Goal: Task Accomplishment & Management: Manage account settings

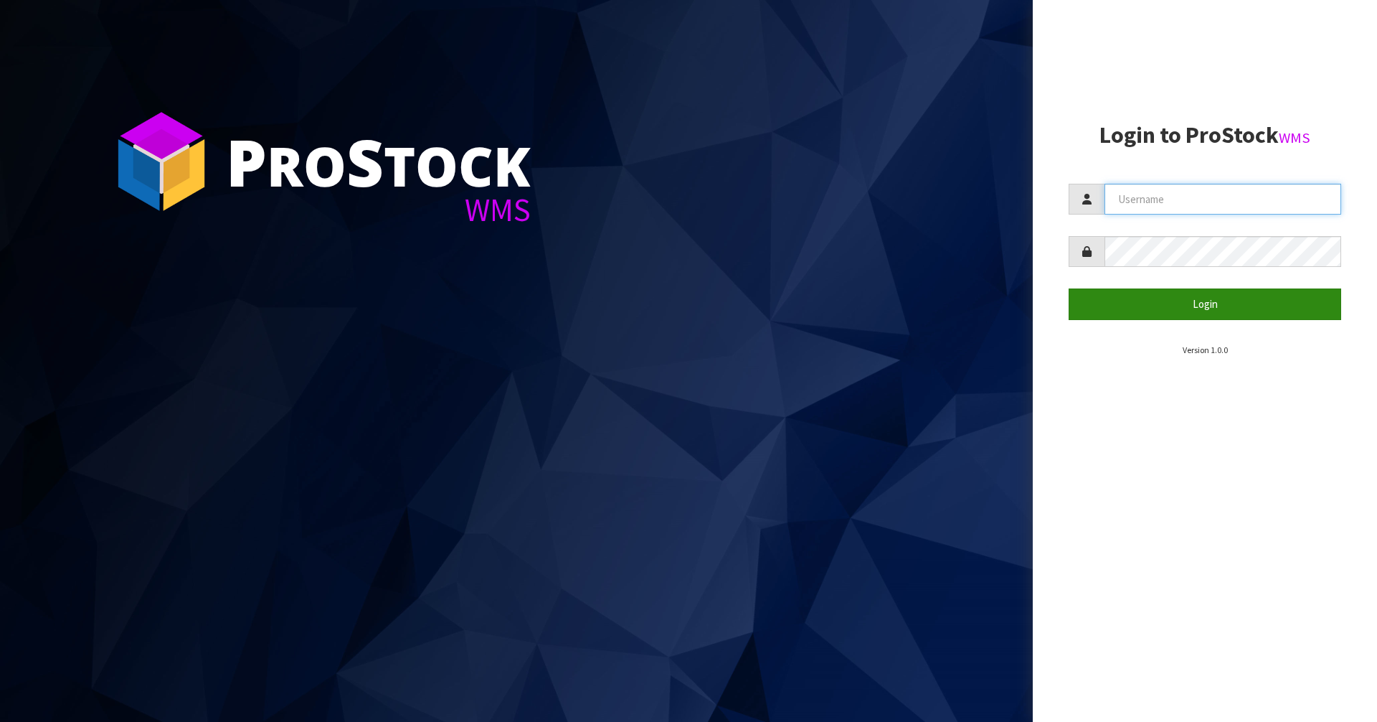
type input "Mana"
click at [1250, 313] on button "Login" at bounding box center [1205, 303] width 273 height 31
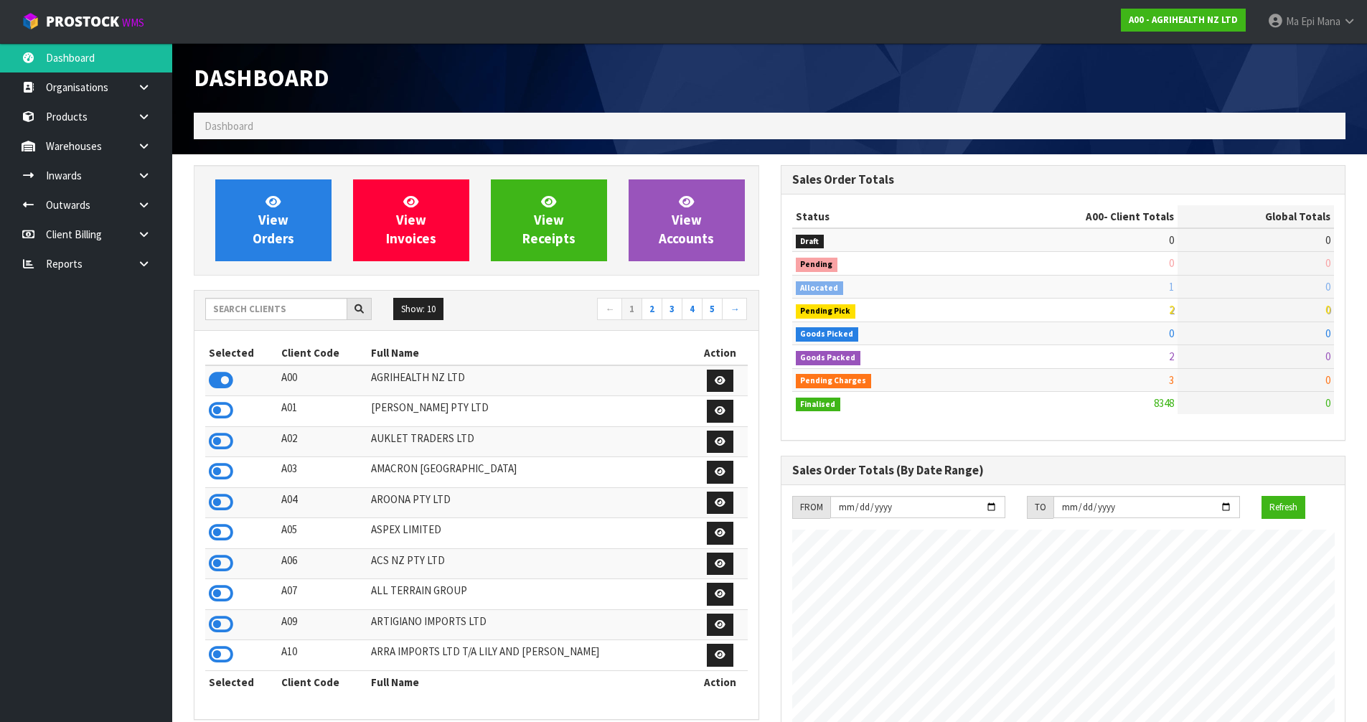
scroll to position [1087, 586]
click at [281, 302] on input "text" at bounding box center [276, 309] width 142 height 22
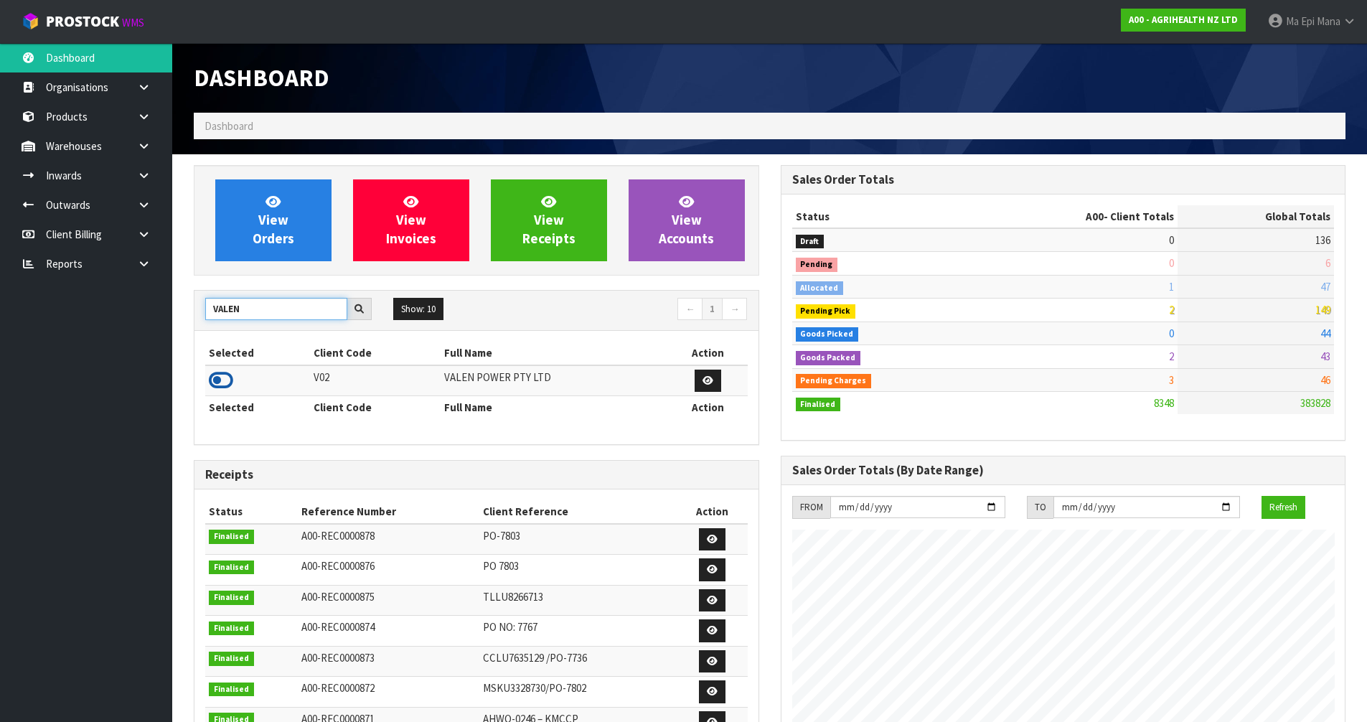
type input "VALEN"
click at [217, 377] on icon at bounding box center [221, 380] width 24 height 22
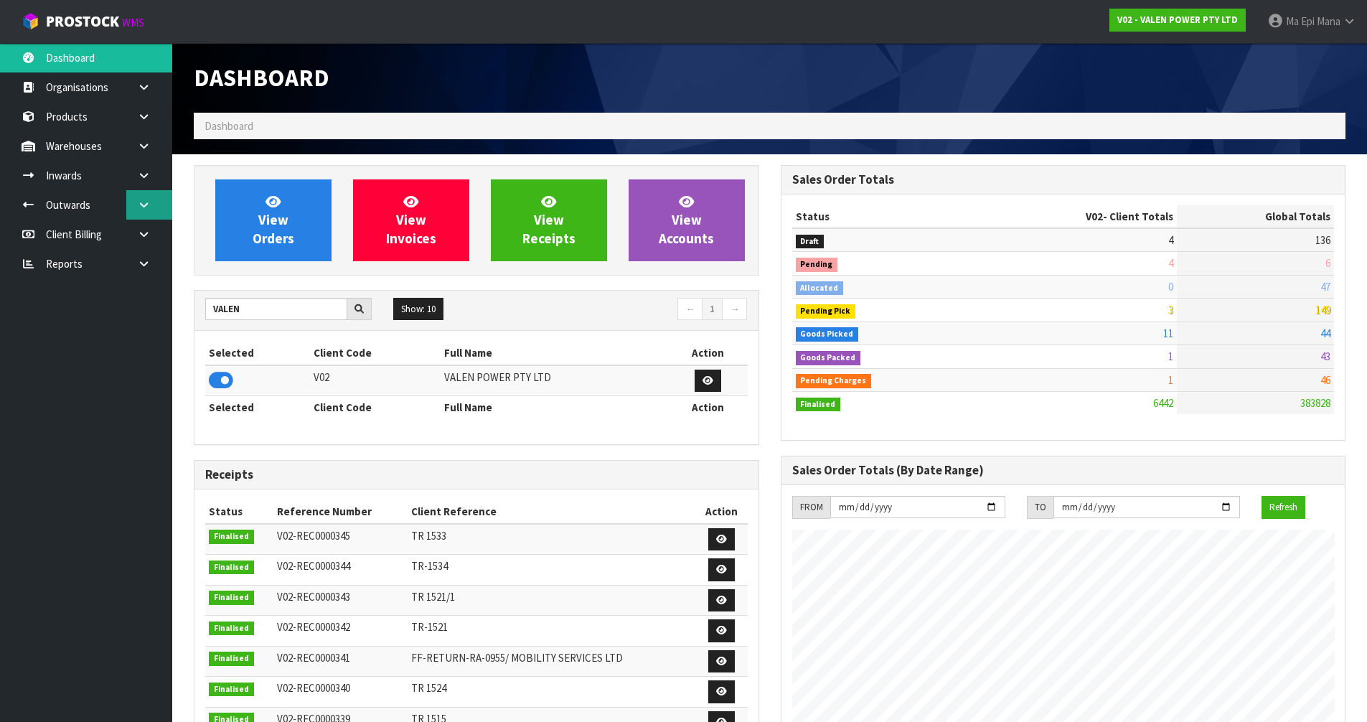
click at [158, 191] on link at bounding box center [149, 204] width 46 height 29
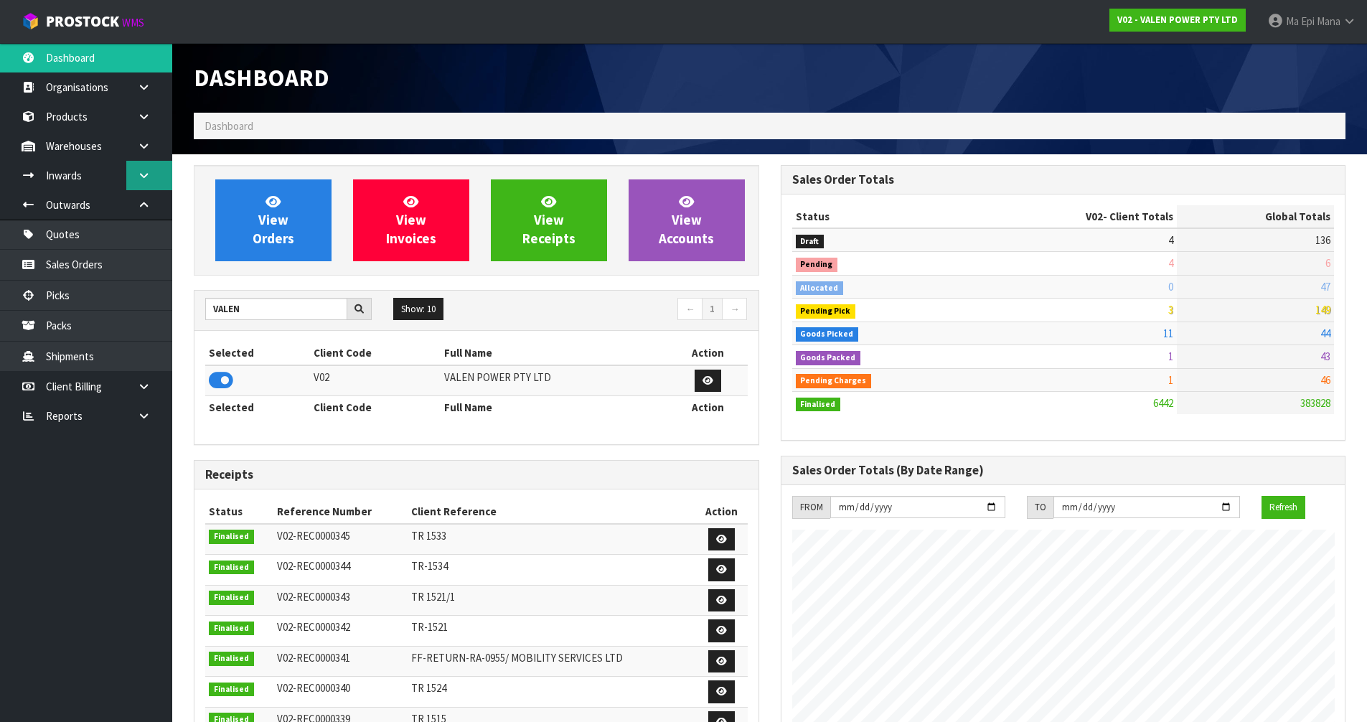
click at [154, 184] on link at bounding box center [149, 175] width 46 height 29
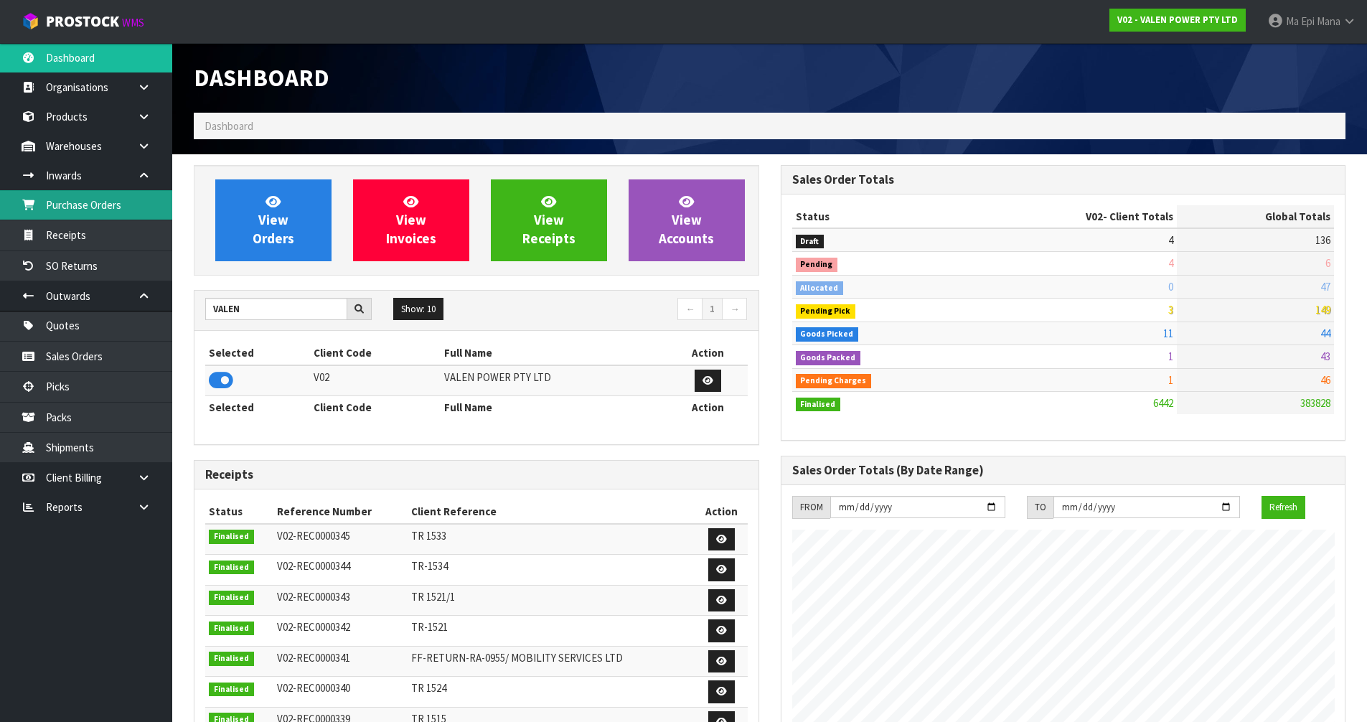
click at [142, 207] on link "Purchase Orders" at bounding box center [86, 204] width 172 height 29
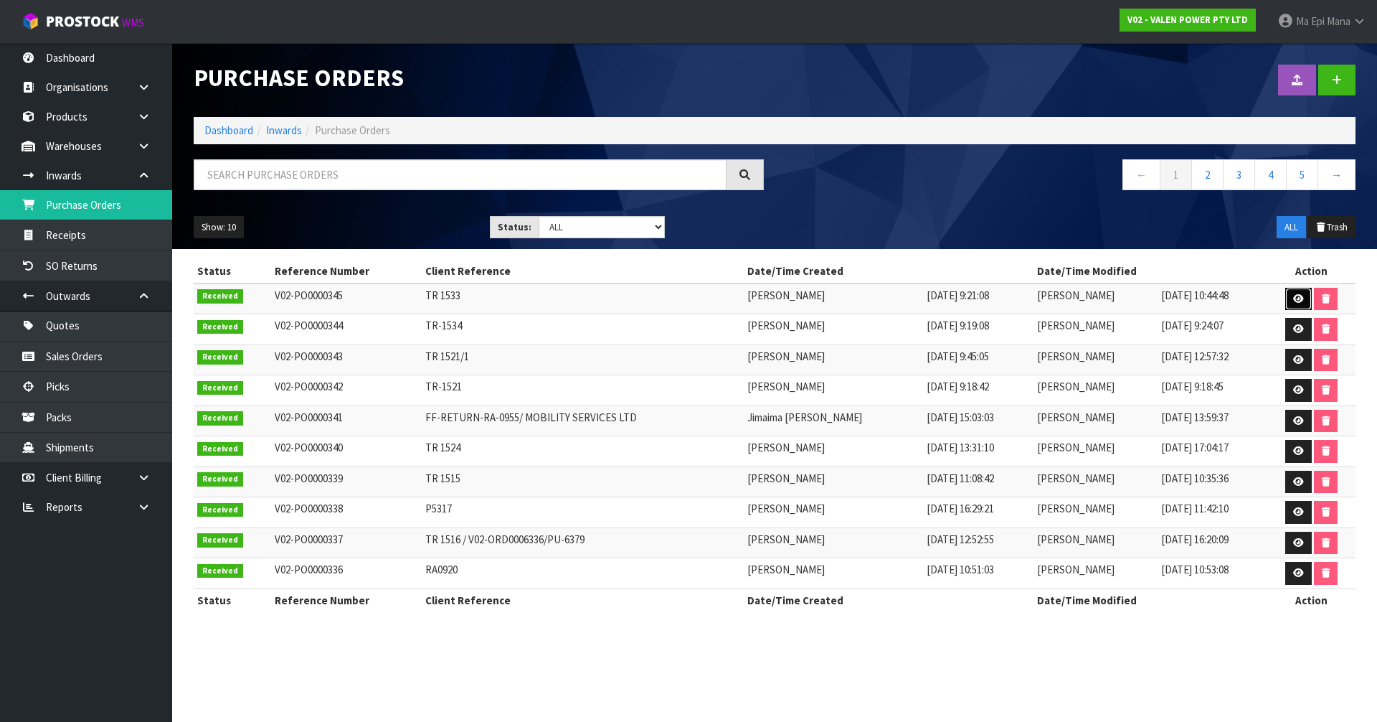
click at [1297, 298] on icon at bounding box center [1299, 298] width 11 height 9
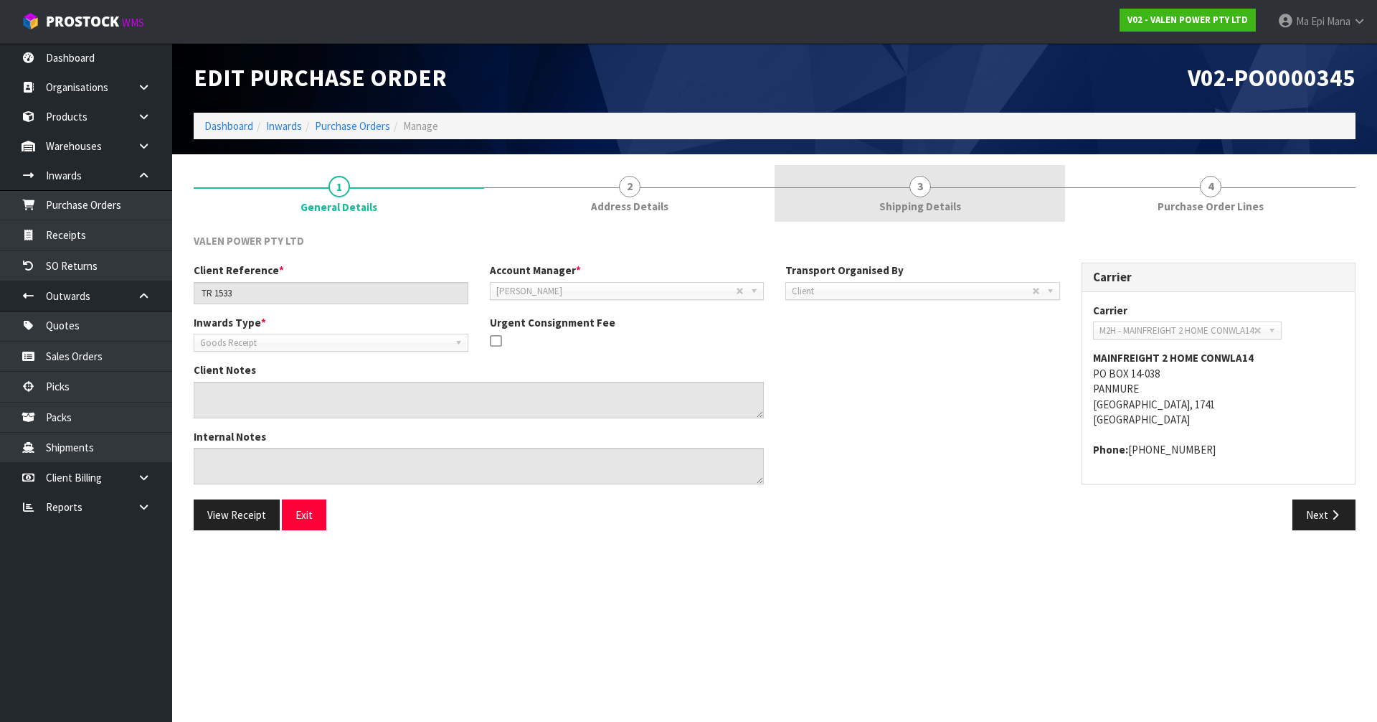
click at [953, 212] on span "Shipping Details" at bounding box center [921, 206] width 82 height 15
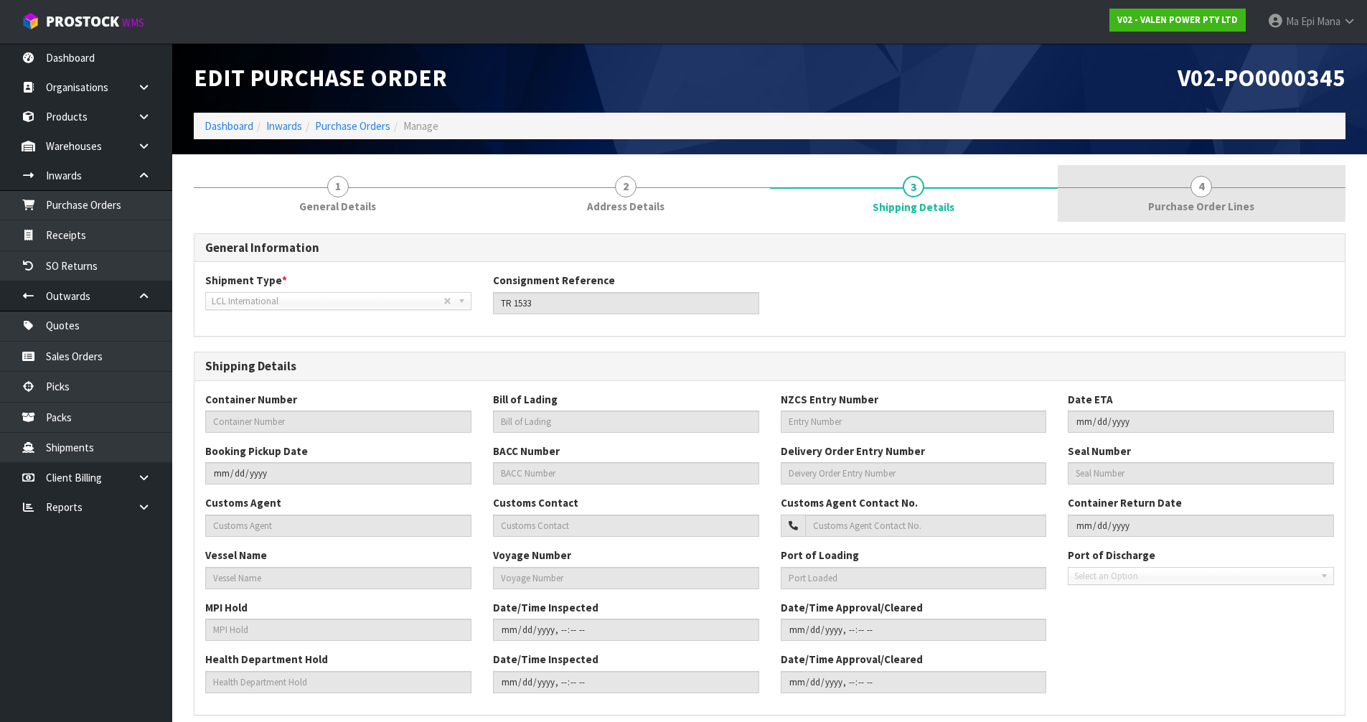
click at [1195, 185] on span "4" at bounding box center [1201, 187] width 22 height 22
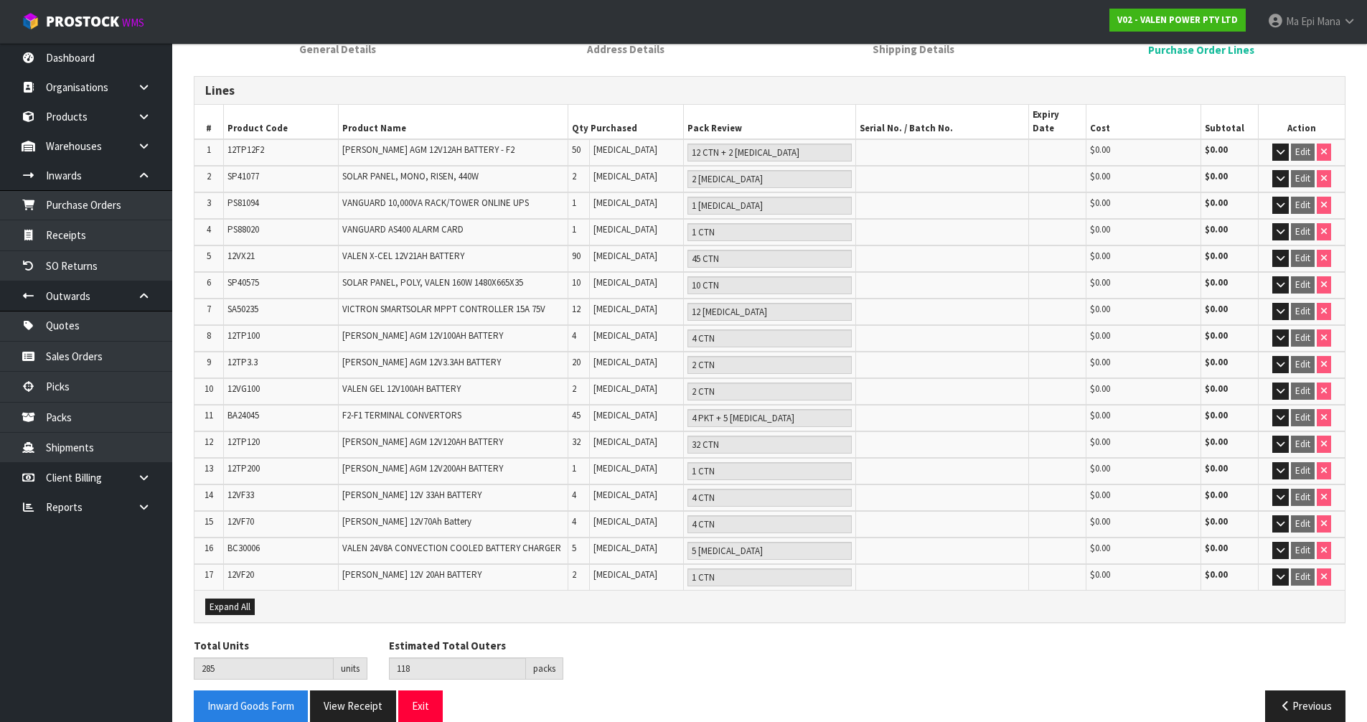
scroll to position [165, 0]
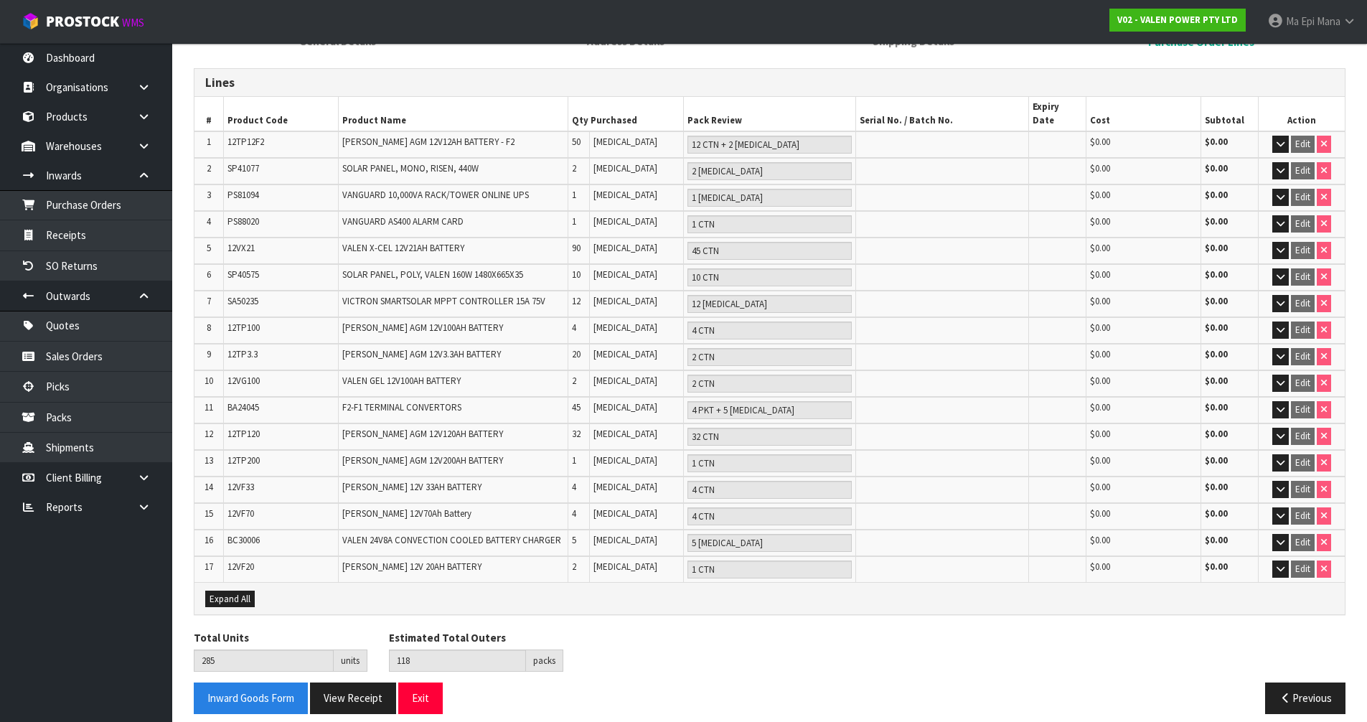
click at [339, 665] on div "Total Units 285 units Estimated Total Outers 118 packs Estimated Total Pallets …" at bounding box center [769, 656] width 1173 height 52
click at [348, 682] on button "View Receipt" at bounding box center [353, 697] width 86 height 31
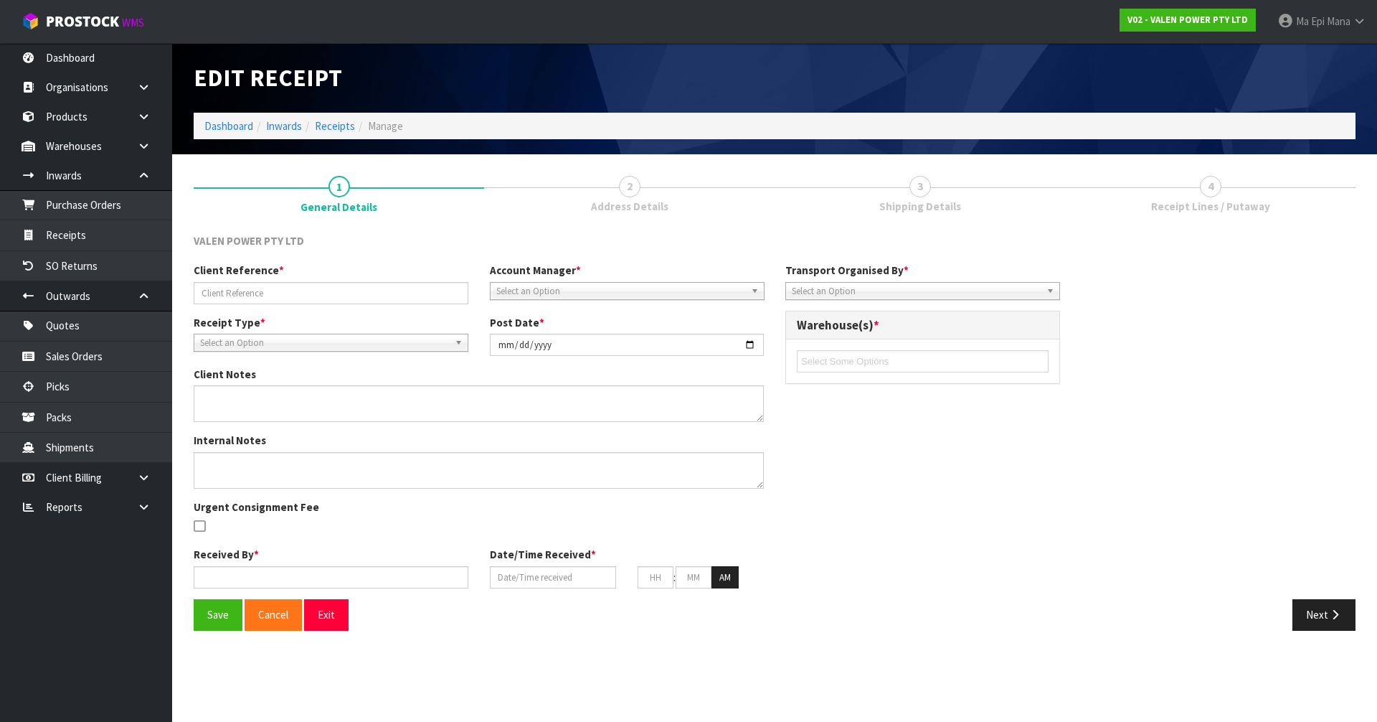
type input "TR 1533"
type input "[DATE]"
type input "[PERSON_NAME]"
type input "[DATE]"
type input "10"
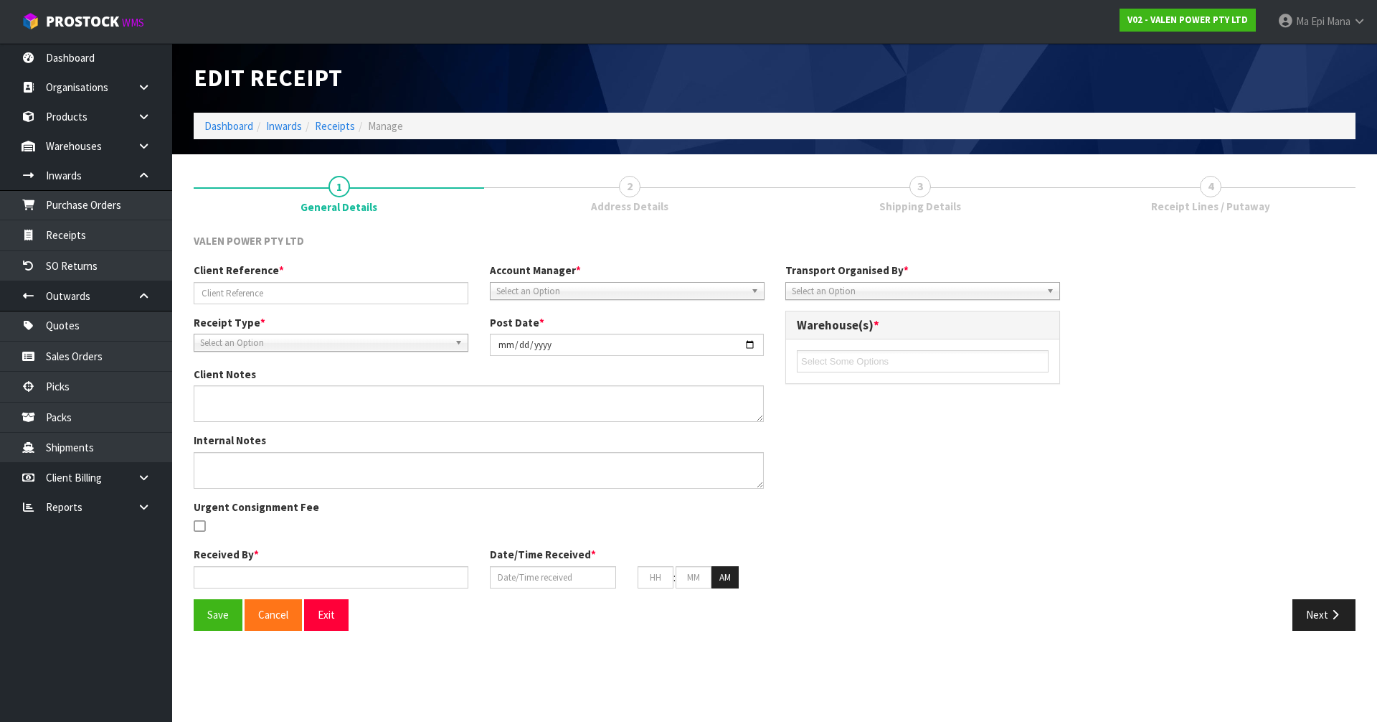
type input "44"
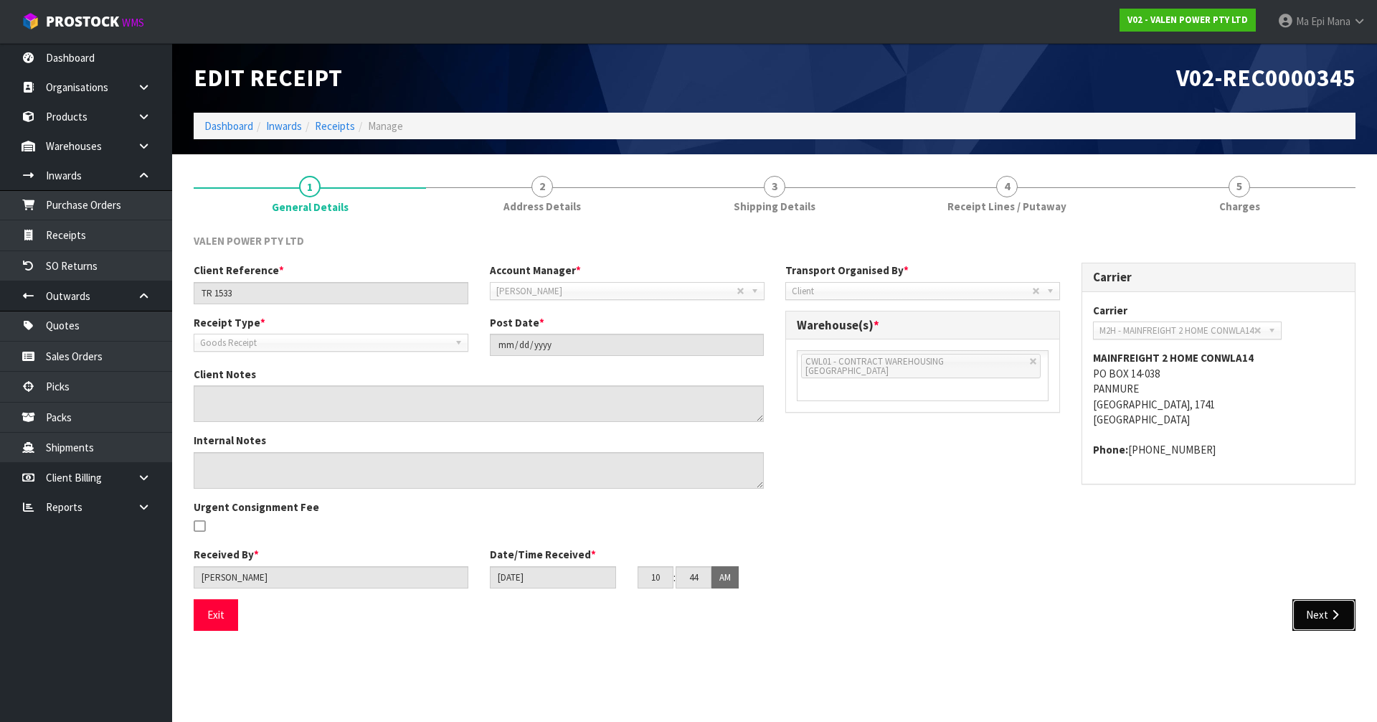
click at [1327, 623] on button "Next" at bounding box center [1324, 614] width 63 height 31
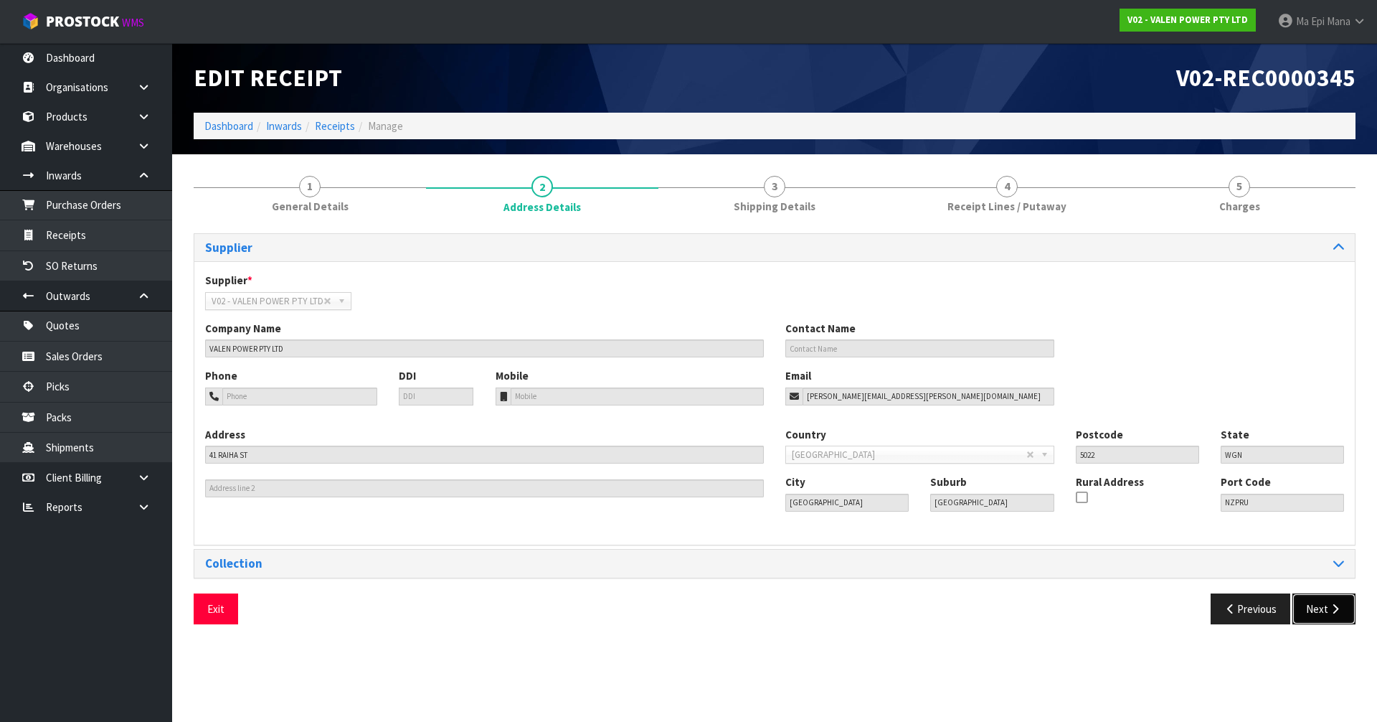
click at [1324, 621] on button "Next" at bounding box center [1324, 608] width 63 height 31
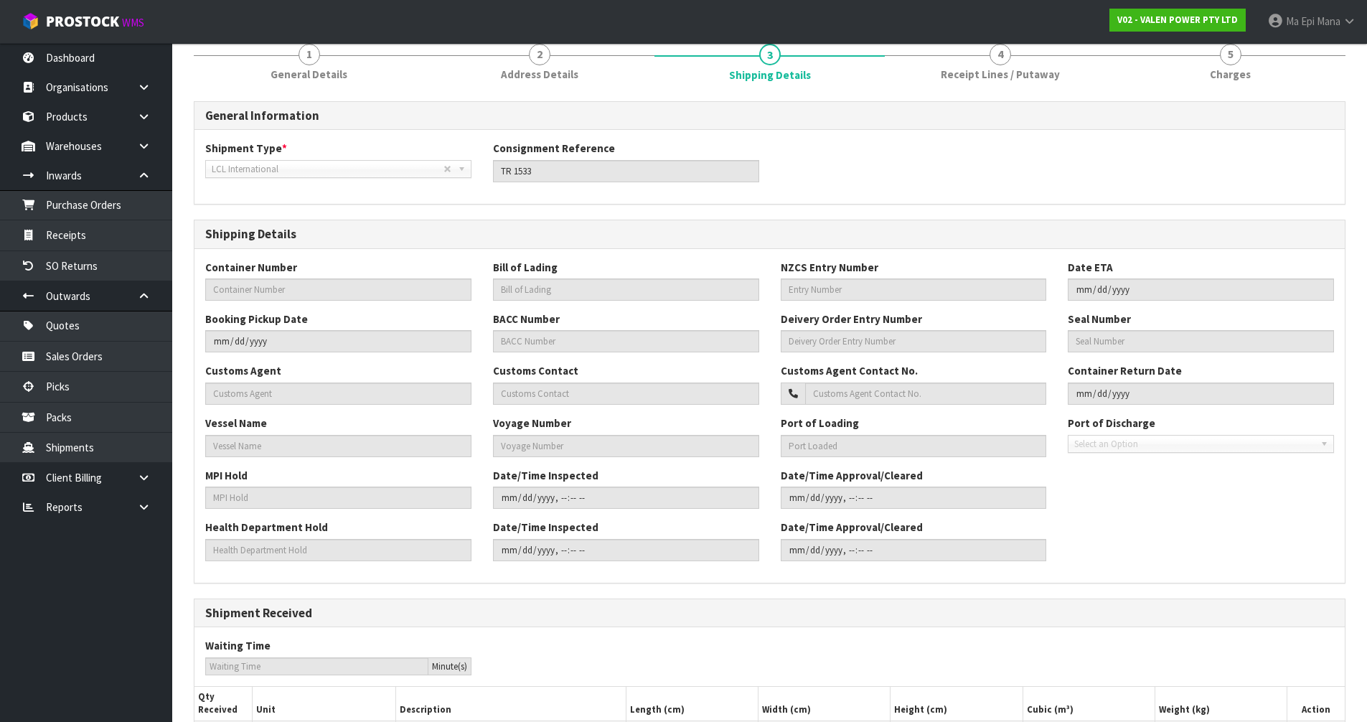
scroll to position [278, 0]
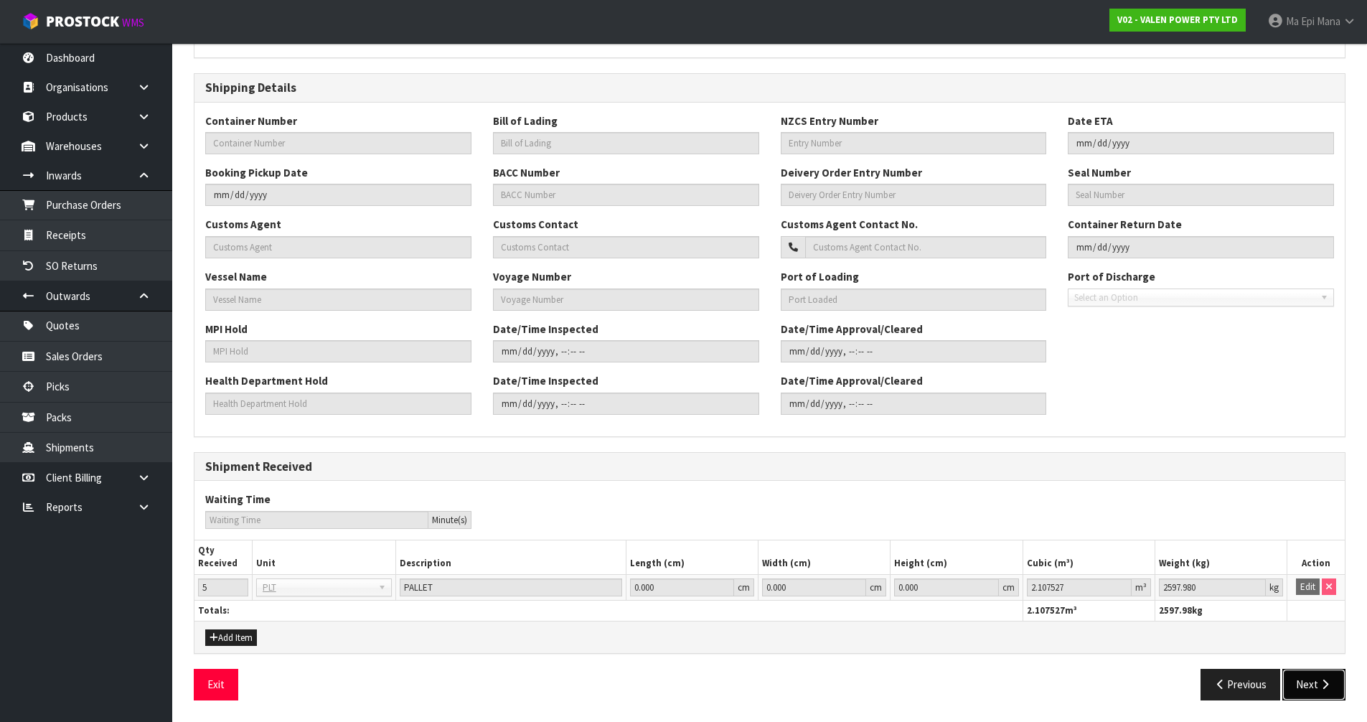
click at [1313, 687] on button "Next" at bounding box center [1313, 684] width 63 height 31
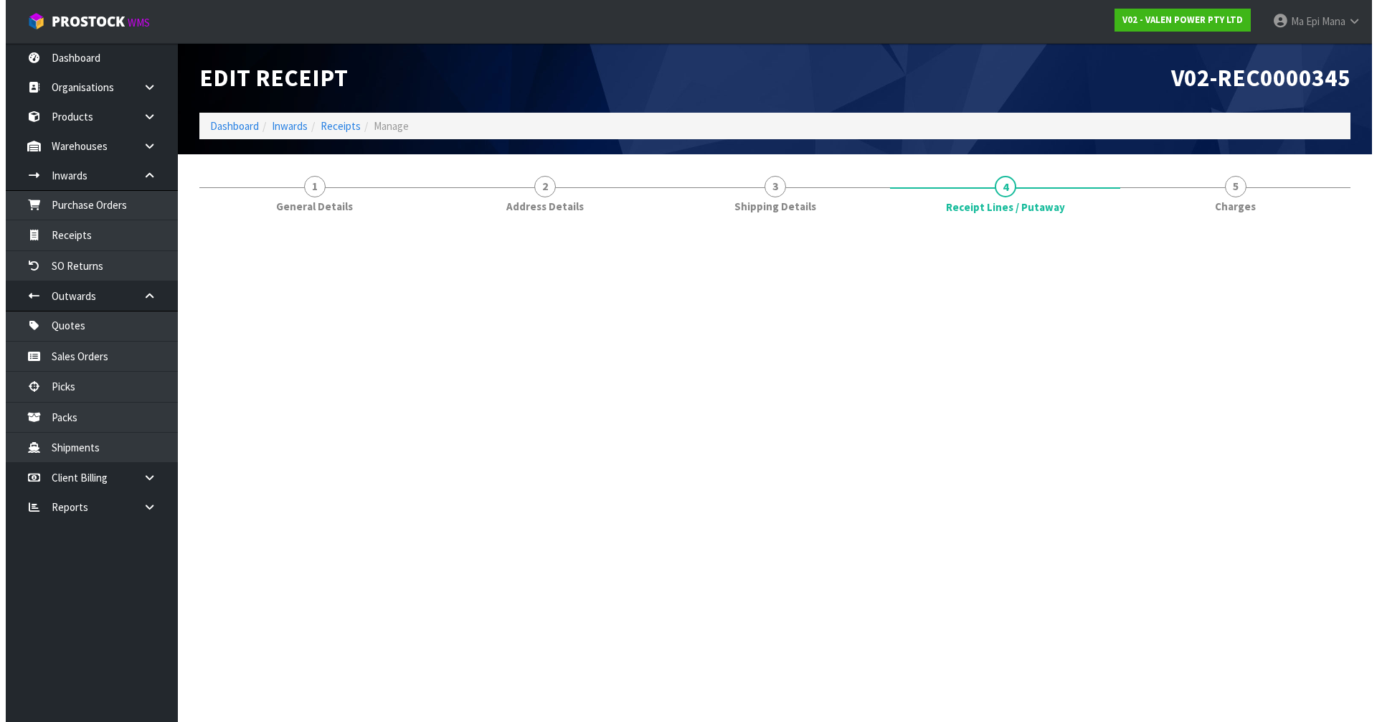
scroll to position [0, 0]
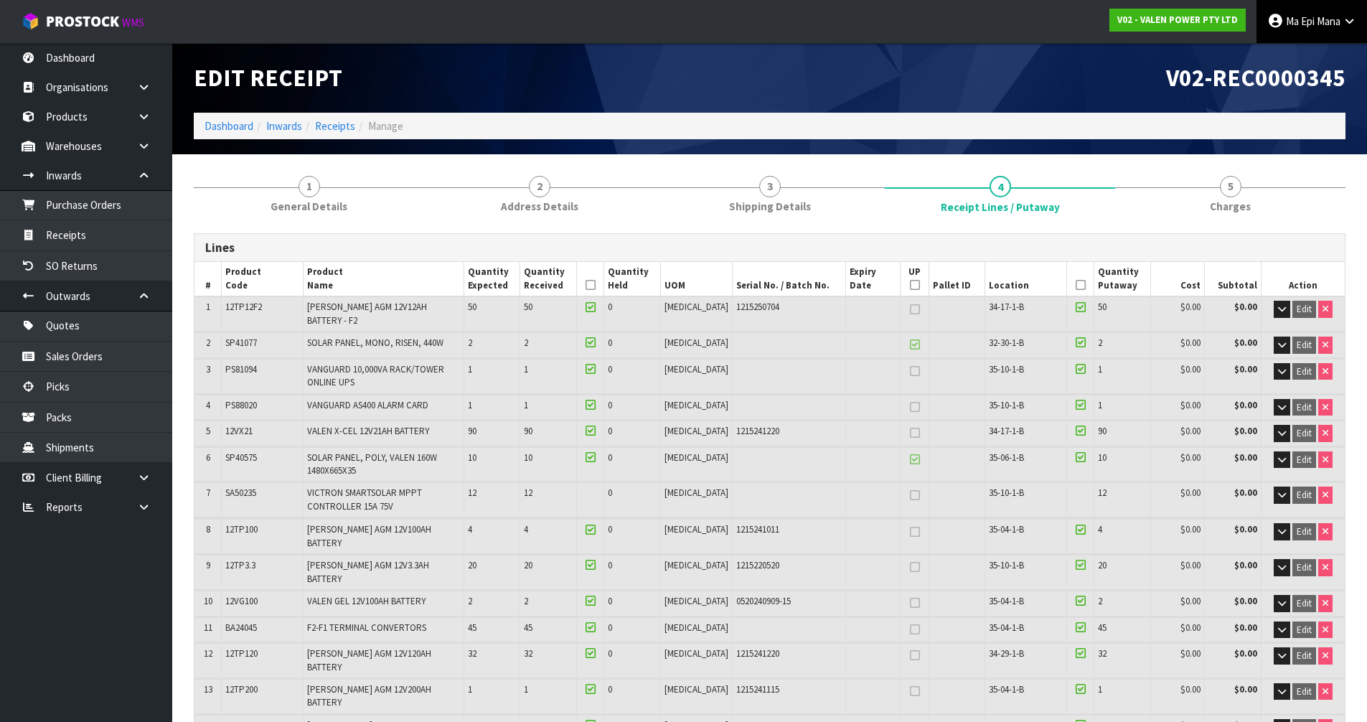
click at [1319, 24] on span "Mana" at bounding box center [1329, 21] width 24 height 14
click at [851, 95] on div "V02-REC0000345" at bounding box center [1063, 78] width 587 height 70
click at [57, 509] on link "Reports" at bounding box center [86, 506] width 172 height 29
click at [158, 504] on link at bounding box center [149, 506] width 46 height 29
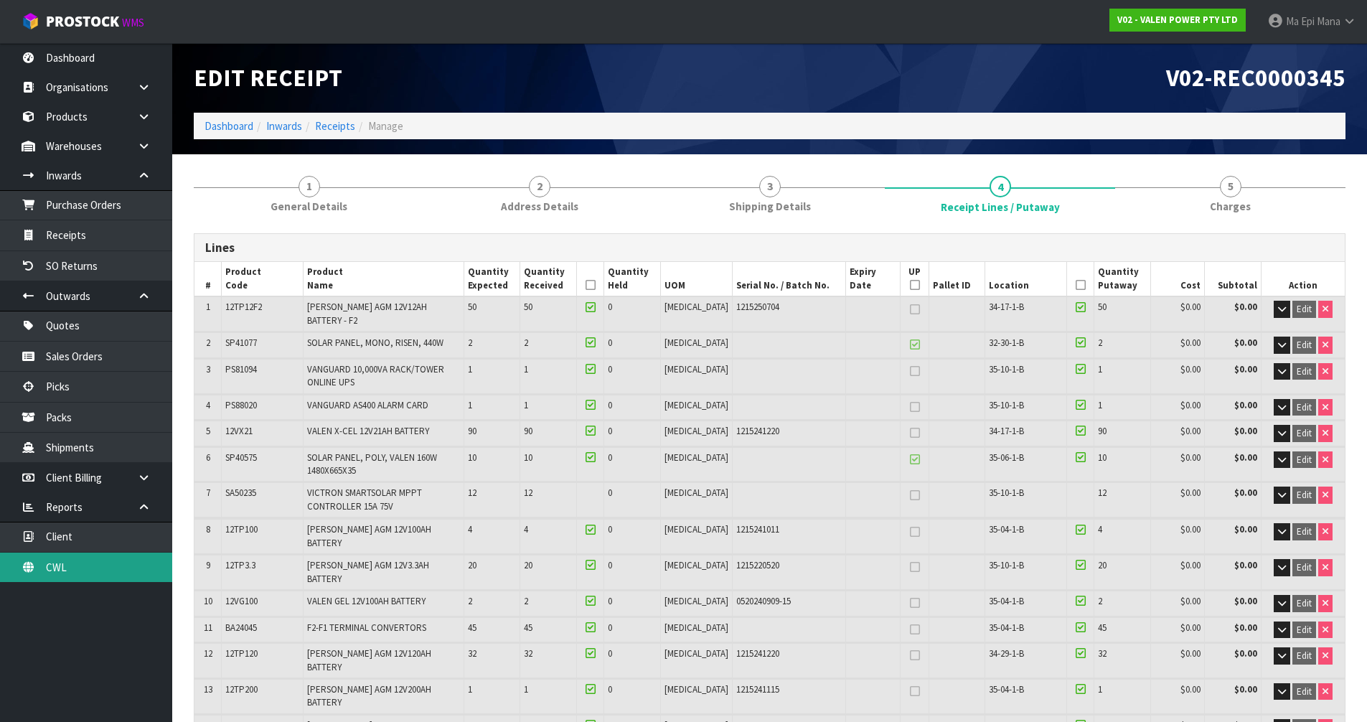
click at [95, 562] on link "CWL" at bounding box center [86, 566] width 172 height 29
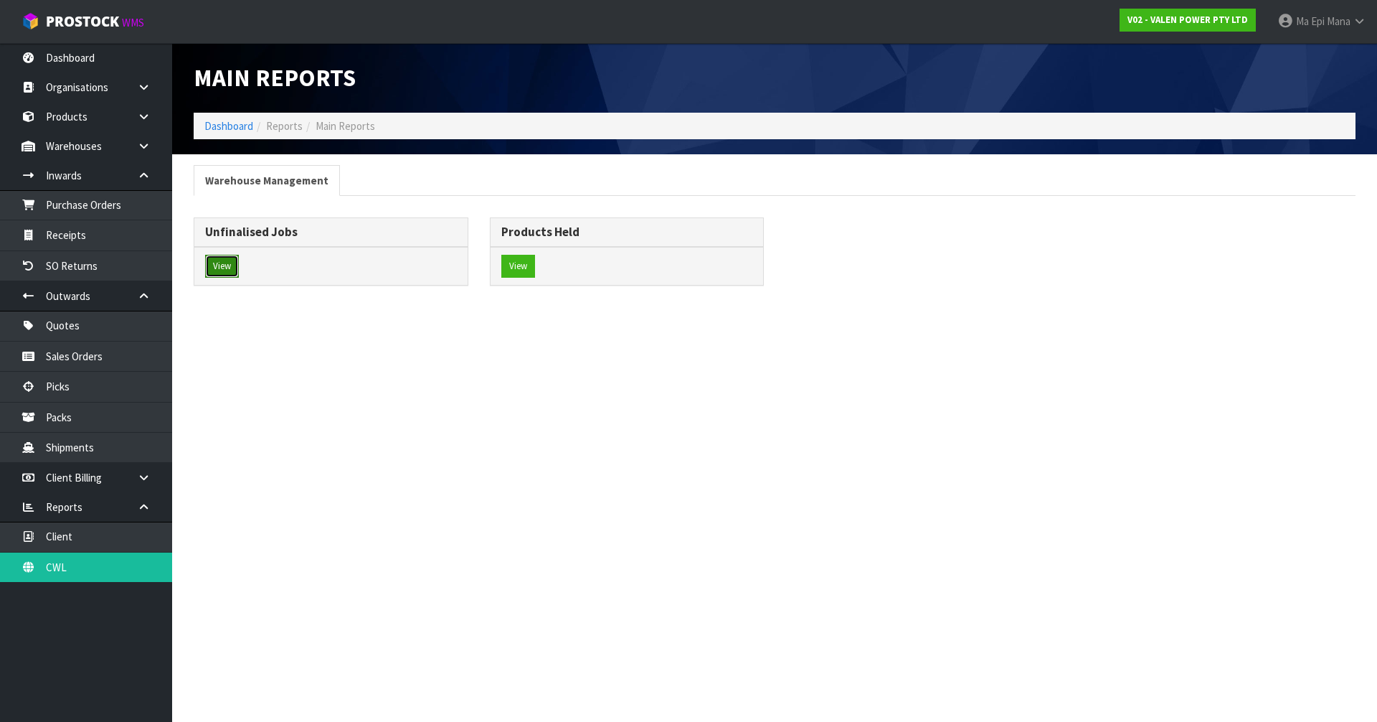
click at [230, 261] on button "View" at bounding box center [222, 266] width 34 height 23
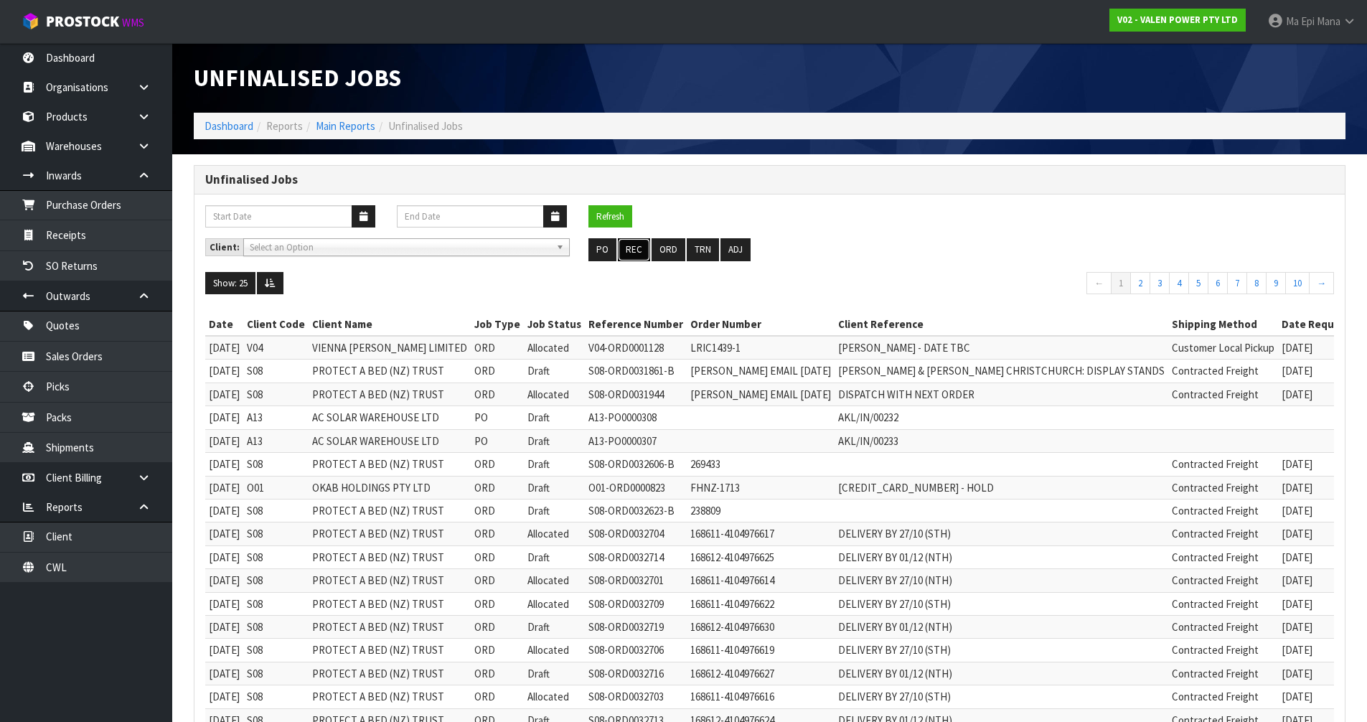
click at [635, 250] on button "REC" at bounding box center [634, 249] width 32 height 23
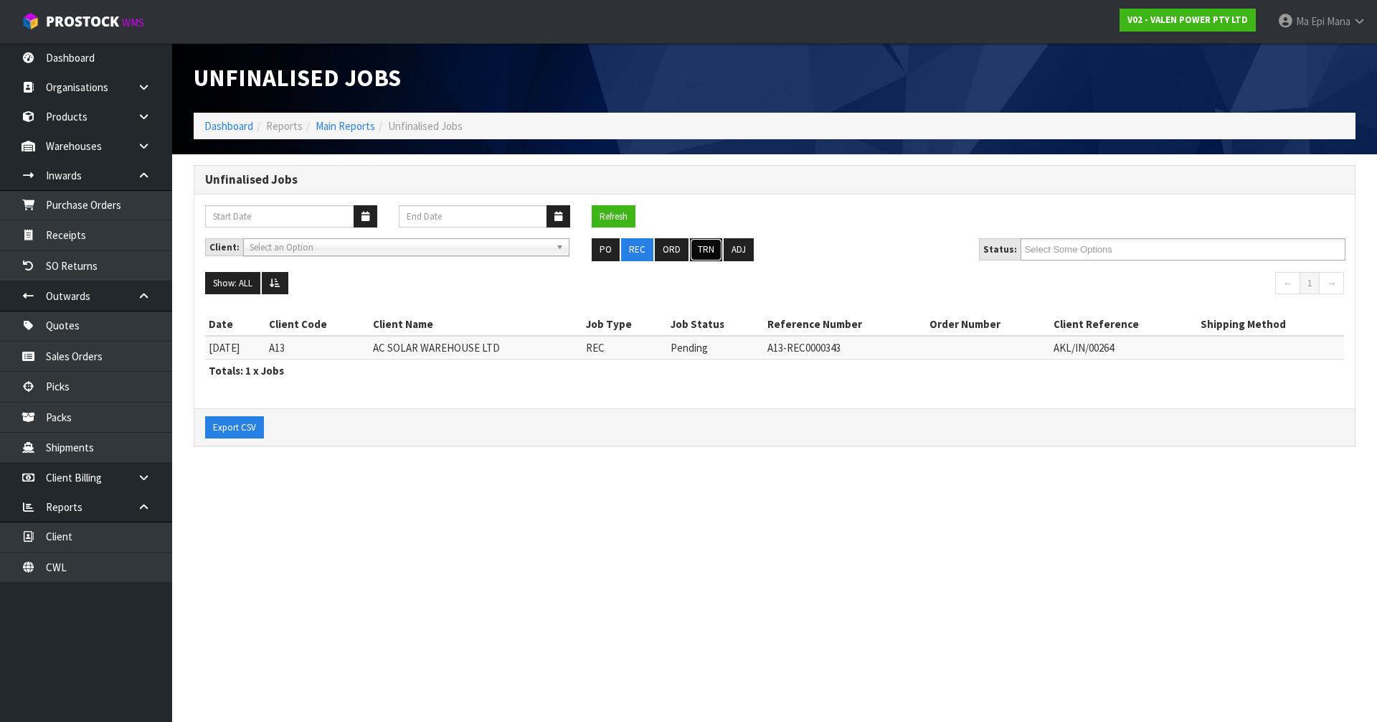
click at [696, 248] on button "TRN" at bounding box center [706, 249] width 32 height 23
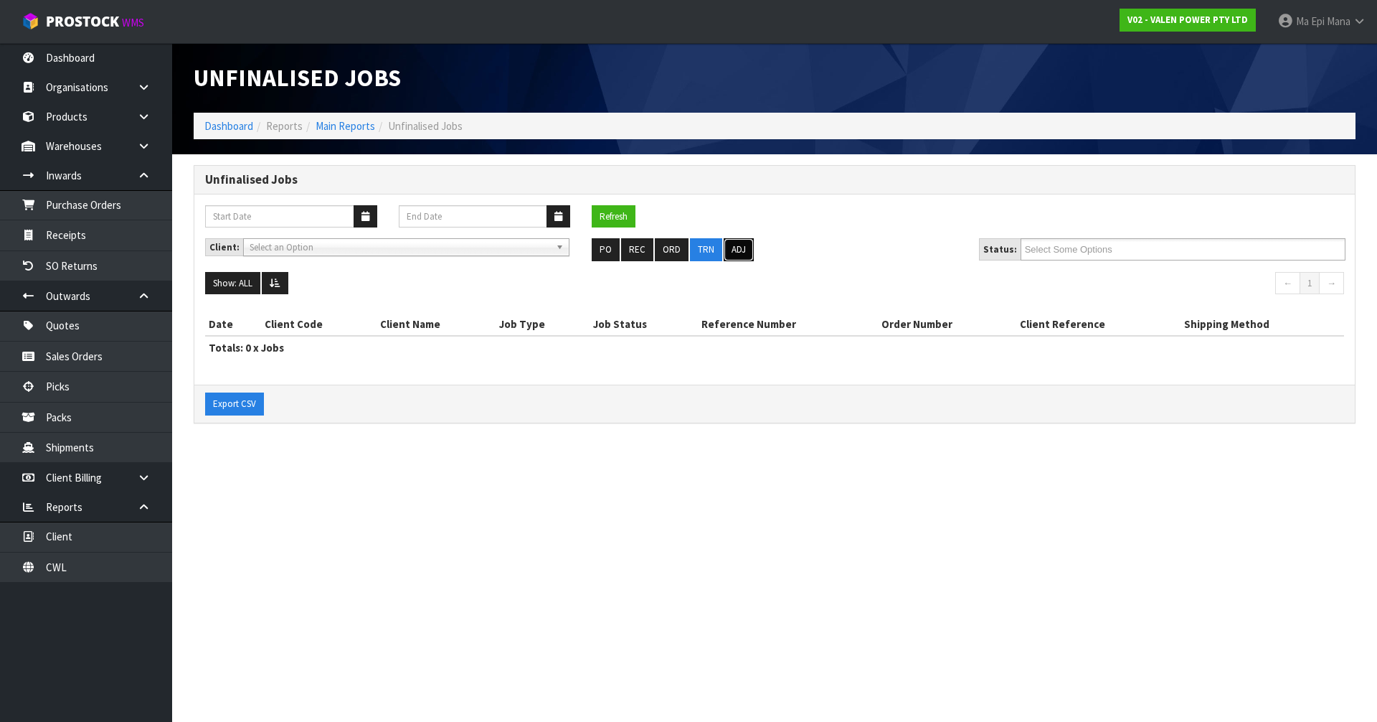
click at [748, 252] on button "ADJ" at bounding box center [739, 249] width 30 height 23
click at [705, 249] on button "TRN" at bounding box center [706, 249] width 32 height 23
click at [677, 249] on button "ORD" at bounding box center [672, 249] width 34 height 23
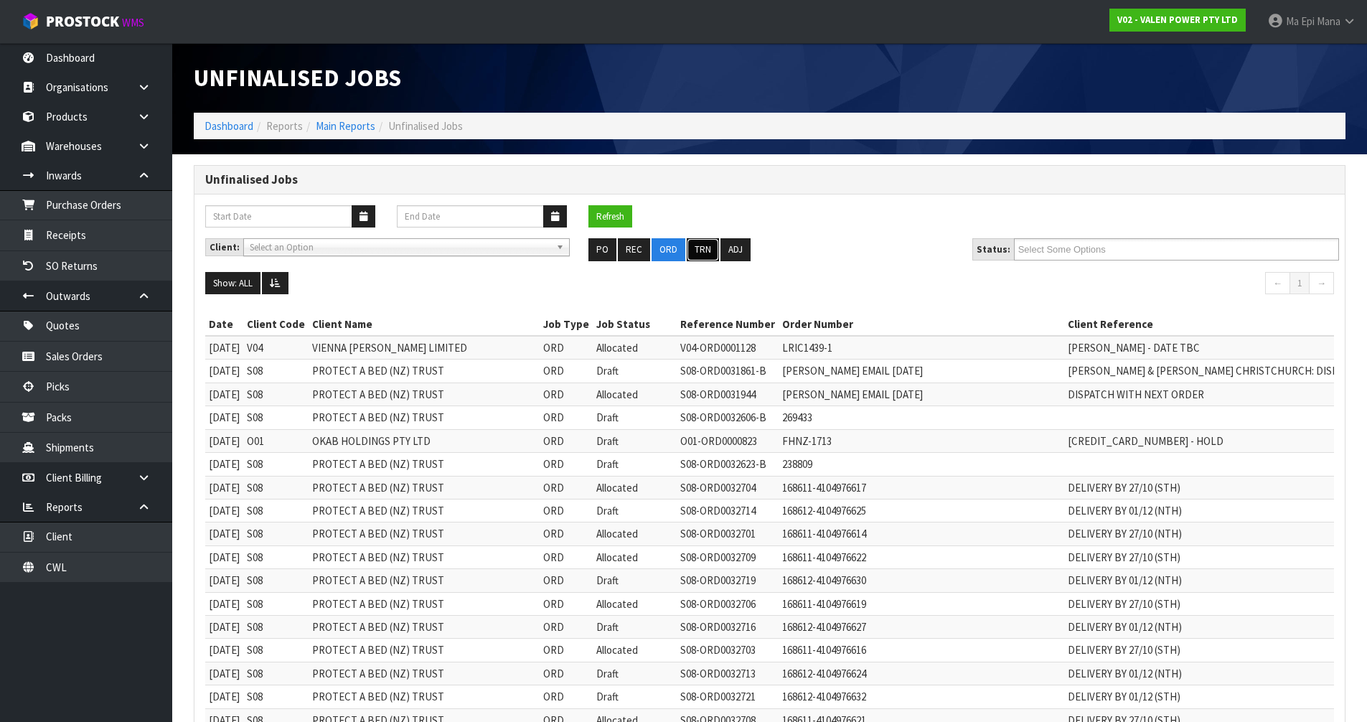
click at [709, 258] on button "TRN" at bounding box center [703, 249] width 32 height 23
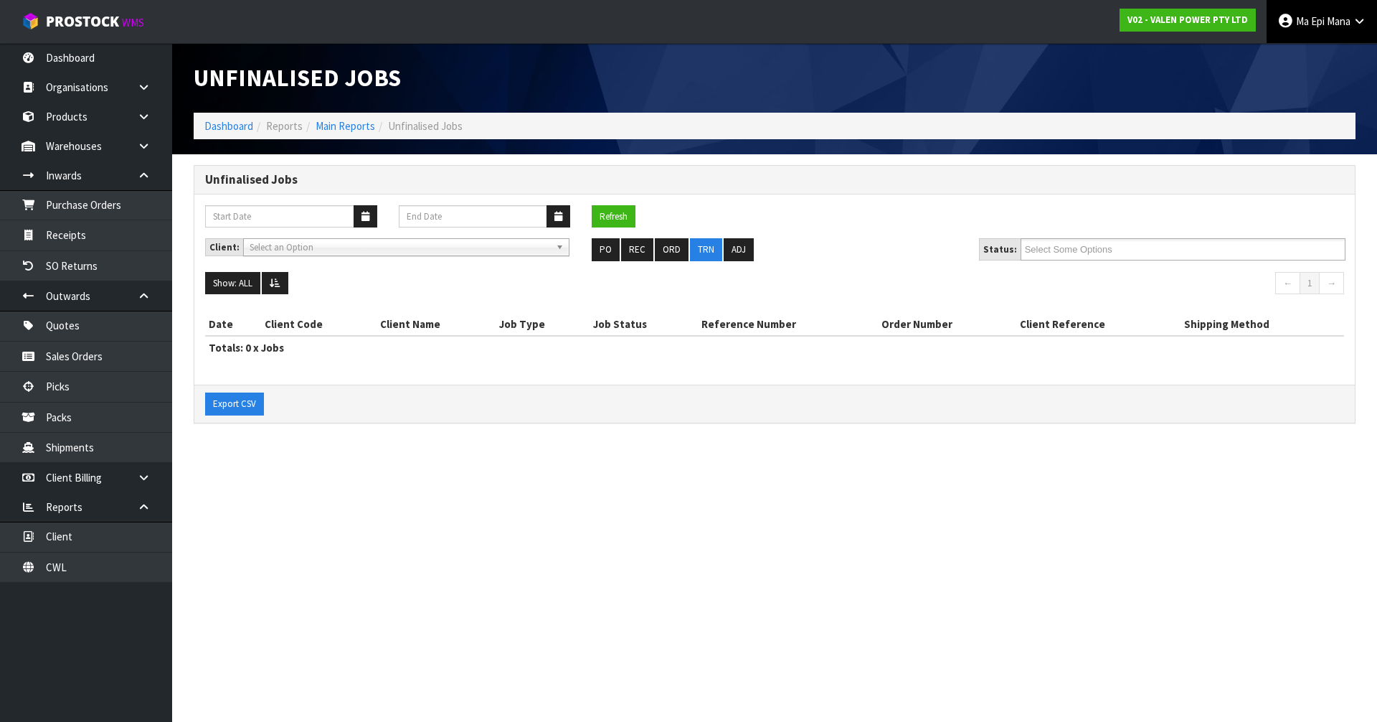
click at [1309, 27] on span "Ma Epi" at bounding box center [1310, 21] width 29 height 14
click at [1303, 59] on link "Logout" at bounding box center [1319, 56] width 113 height 19
